Goal: Information Seeking & Learning: Learn about a topic

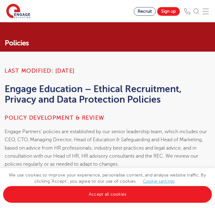
click at [17, 13] on img at bounding box center [18, 11] width 24 height 15
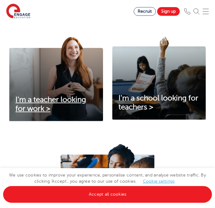
scroll to position [231, 0]
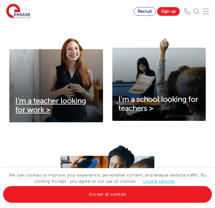
click at [46, 100] on span "I'm a teacher looking for work >" at bounding box center [50, 105] width 70 height 17
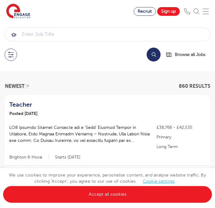
click at [10, 55] on button at bounding box center [11, 54] width 12 height 12
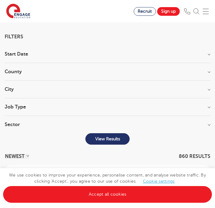
scroll to position [69, 0]
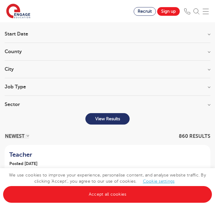
click at [52, 104] on h3 "Sector" at bounding box center [107, 104] width 205 height 5
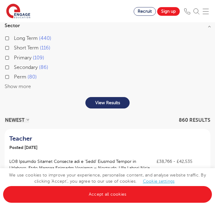
scroll to position [149, 0]
click at [26, 86] on button "Show more" at bounding box center [18, 86] width 26 height 6
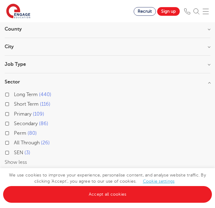
scroll to position [92, 0]
click at [20, 64] on h3 "Job Type" at bounding box center [107, 64] width 205 height 5
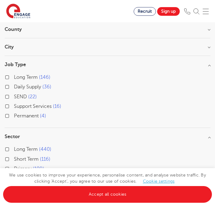
click at [44, 47] on h3 "City" at bounding box center [107, 46] width 205 height 5
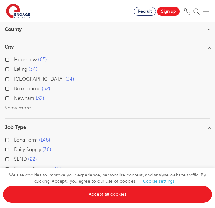
click at [11, 106] on button "Show more" at bounding box center [18, 108] width 26 height 6
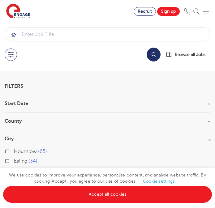
scroll to position [0, 0]
click at [13, 138] on h3 "City" at bounding box center [107, 138] width 205 height 5
click at [22, 119] on h3 "County" at bounding box center [107, 121] width 205 height 5
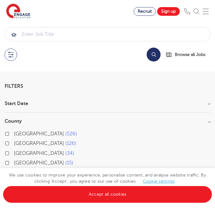
click at [22, 119] on h3 "County" at bounding box center [107, 121] width 205 height 5
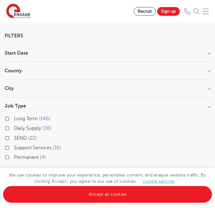
scroll to position [51, 0]
click at [24, 104] on h3 "Job Type" at bounding box center [107, 105] width 205 height 5
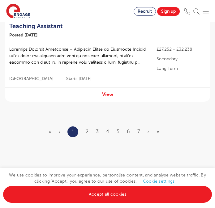
scroll to position [1145, 0]
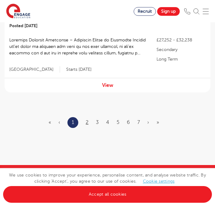
click at [88, 121] on link "2" at bounding box center [87, 122] width 3 height 6
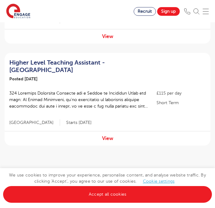
scroll to position [1093, 0]
click at [96, 172] on link "3" at bounding box center [96, 175] width 3 height 6
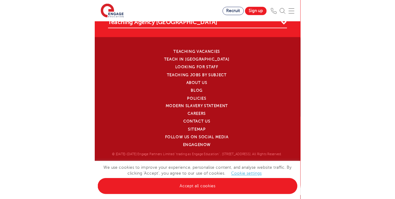
scroll to position [838, 0]
